Goal: Information Seeking & Learning: Learn about a topic

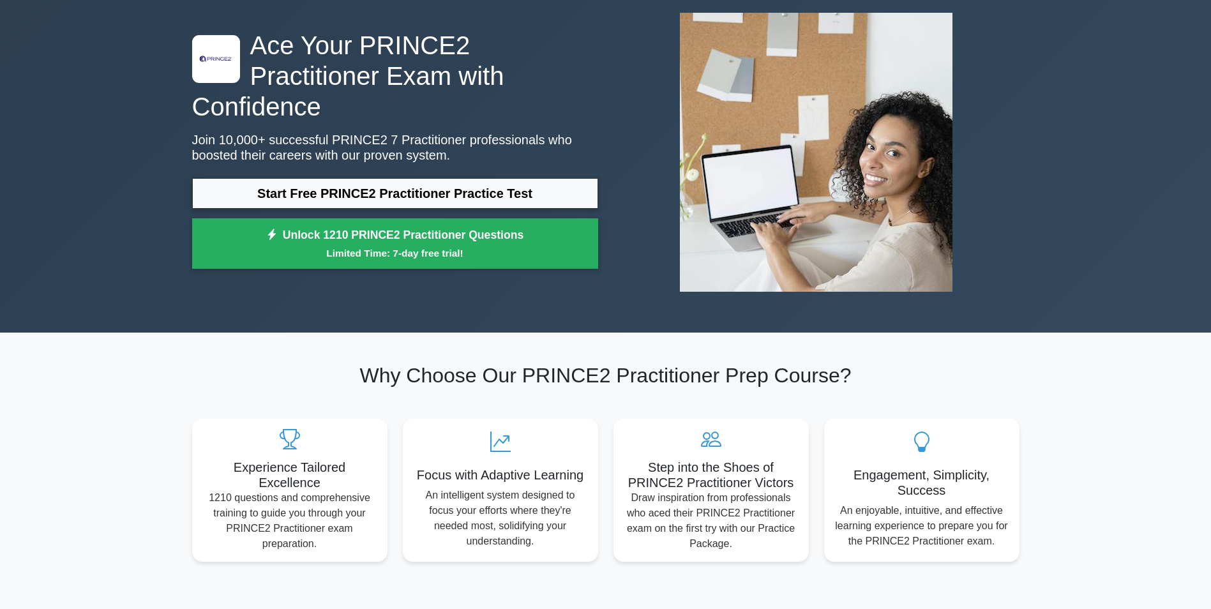
scroll to position [57, 0]
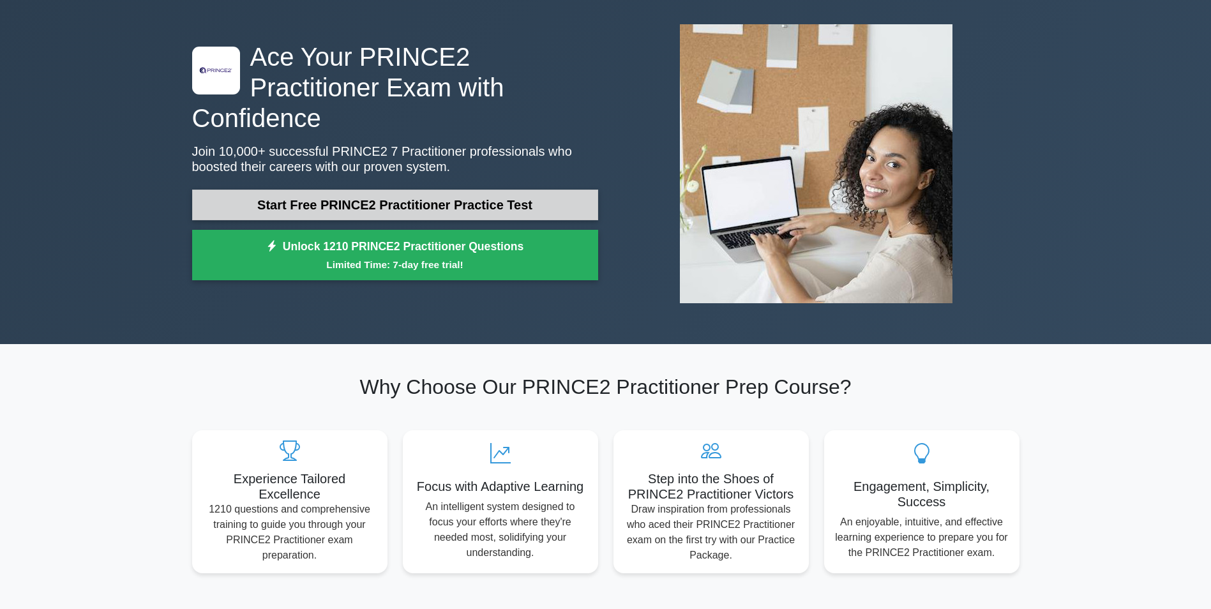
click at [419, 190] on link "Start Free PRINCE2 Practitioner Practice Test" at bounding box center [395, 205] width 406 height 31
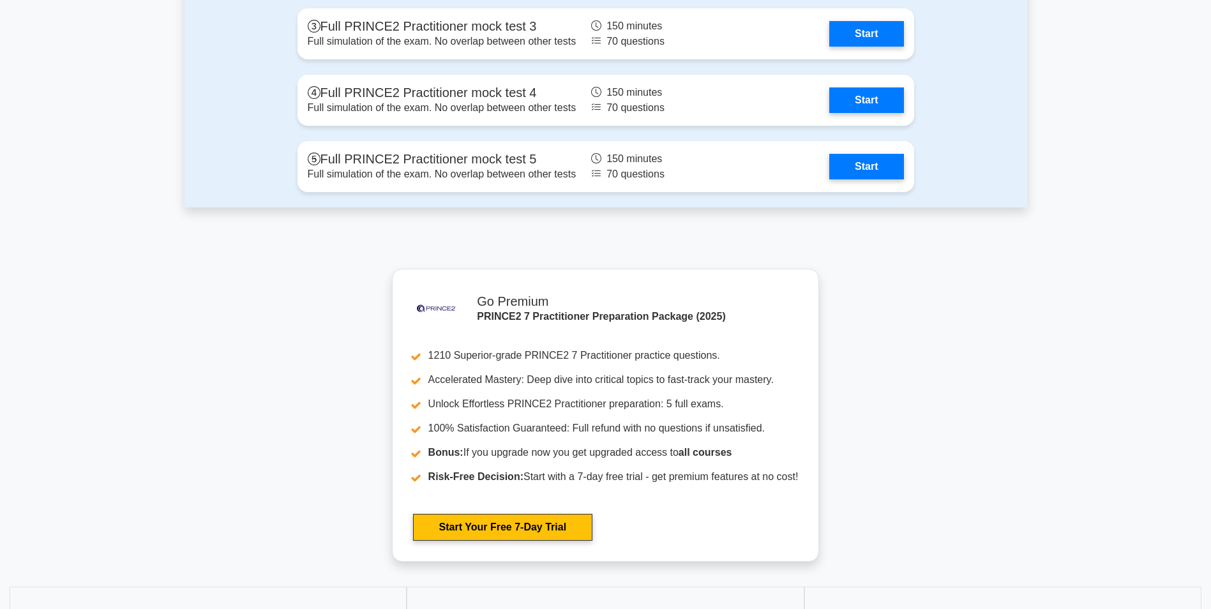
scroll to position [1664, 0]
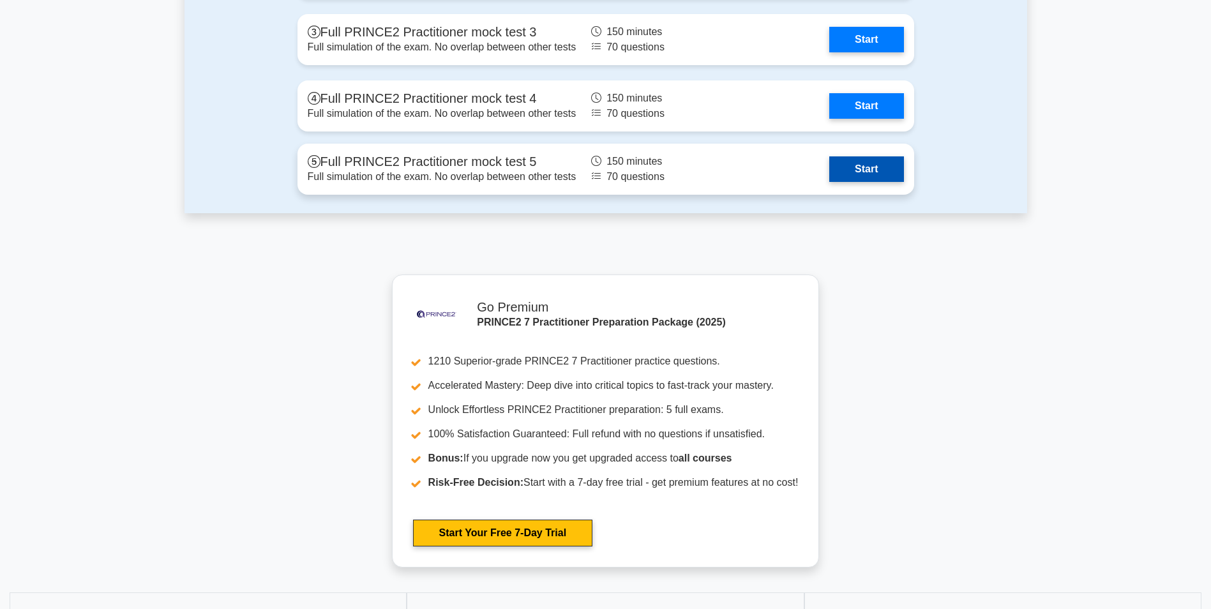
click at [857, 170] on link "Start" at bounding box center [866, 169] width 74 height 26
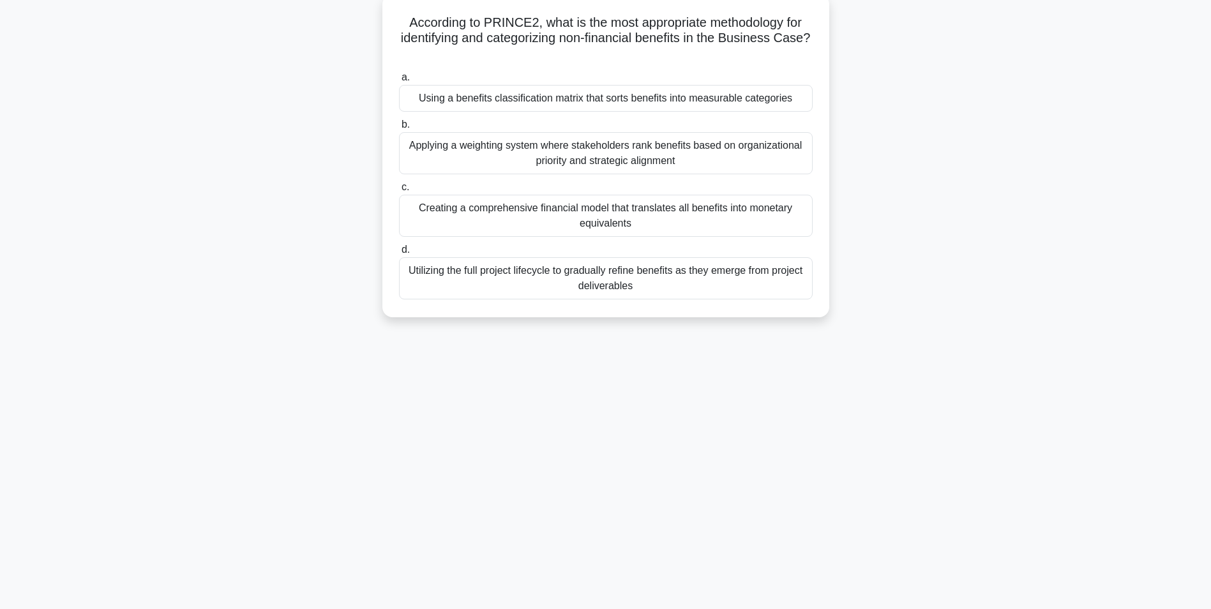
scroll to position [64, 0]
